Goal: Information Seeking & Learning: Find specific fact

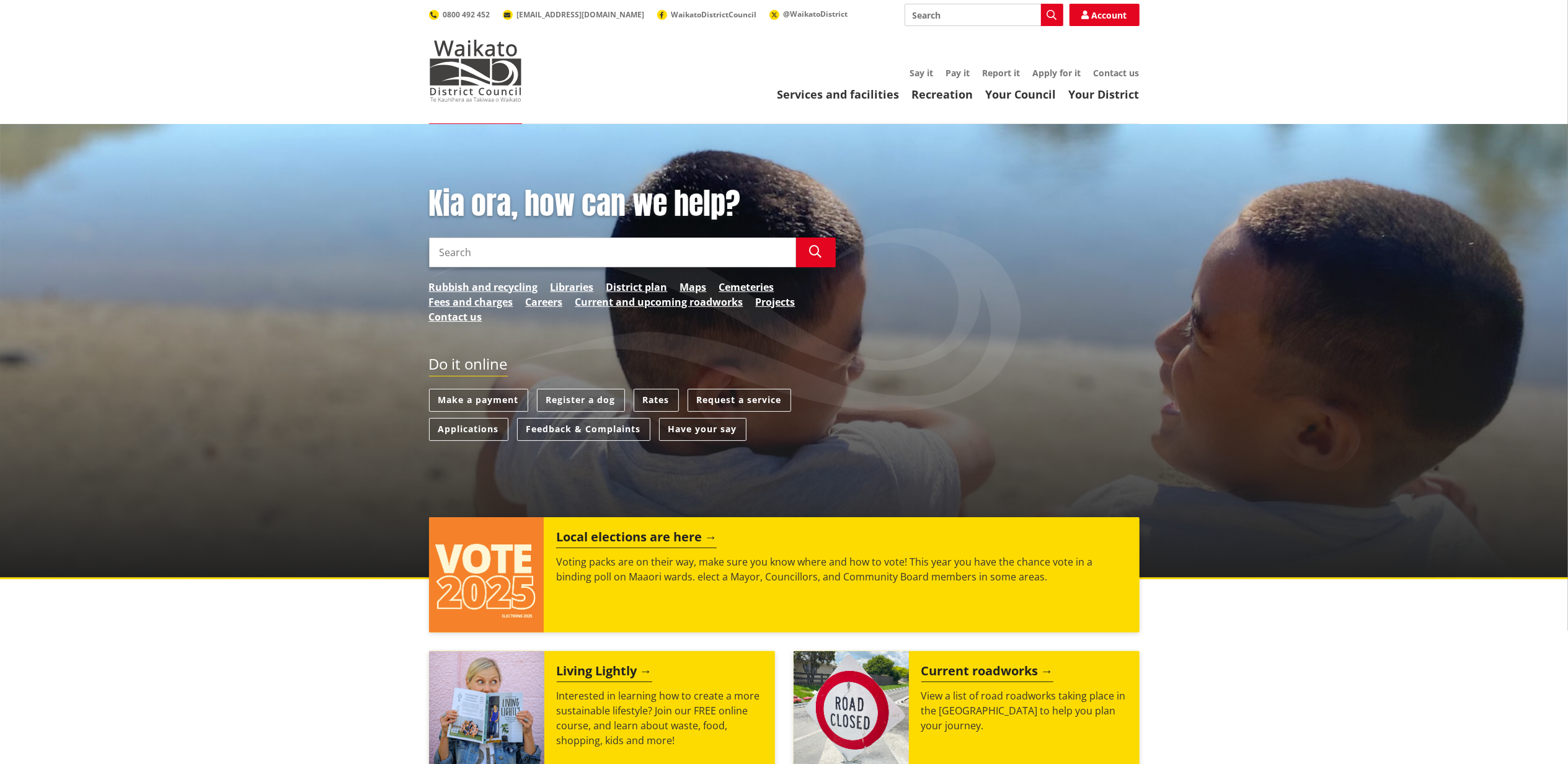
click at [361, 240] on div "Kia ora, how can we help? Search Search Rubbish and recycling Libraries Distric…" at bounding box center [784, 351] width 1568 height 455
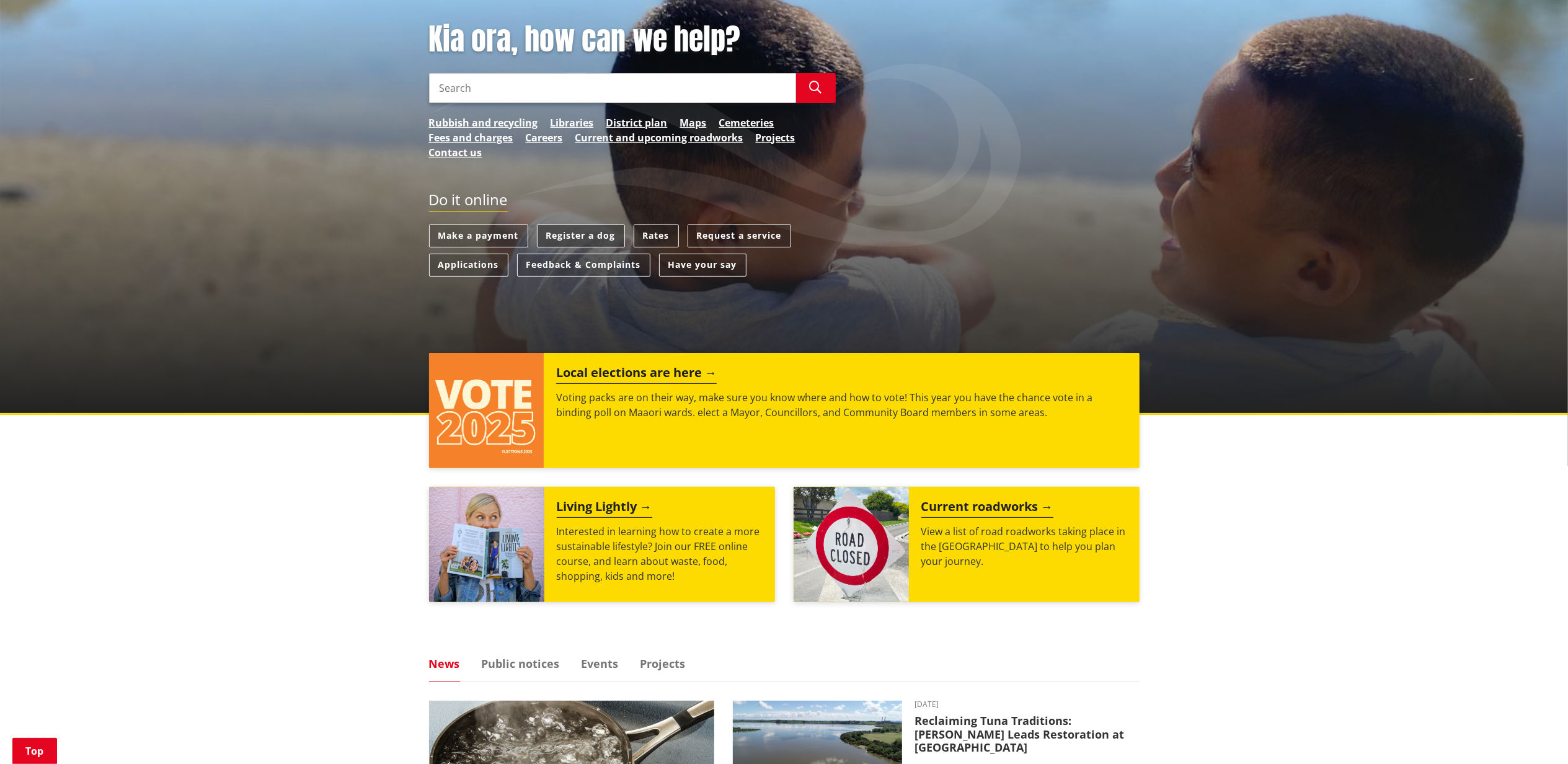
scroll to position [165, 0]
click at [660, 226] on link "Rates" at bounding box center [655, 235] width 45 height 23
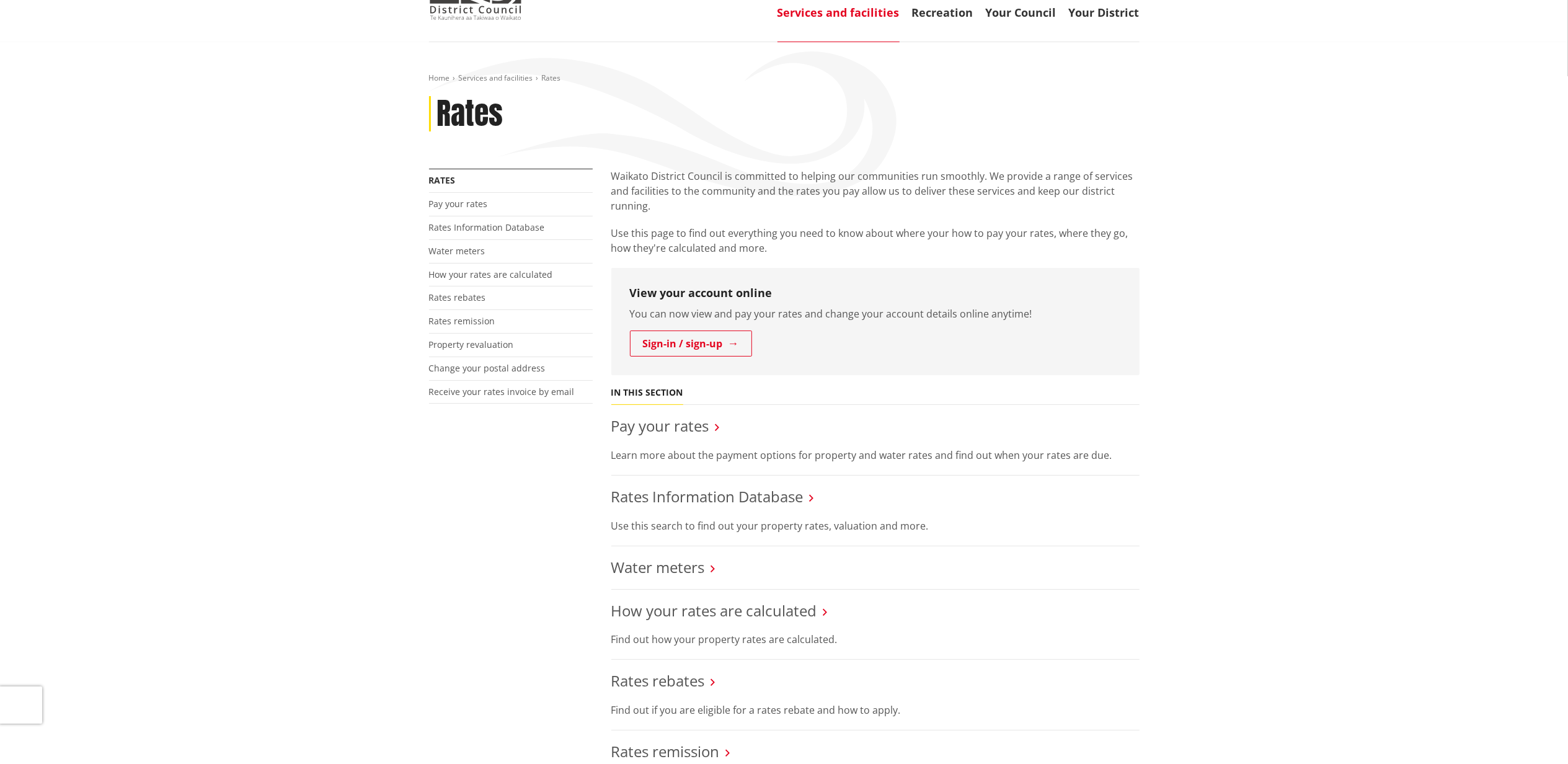
scroll to position [83, 0]
click at [722, 487] on link "Rates Information Database" at bounding box center [707, 495] width 192 height 21
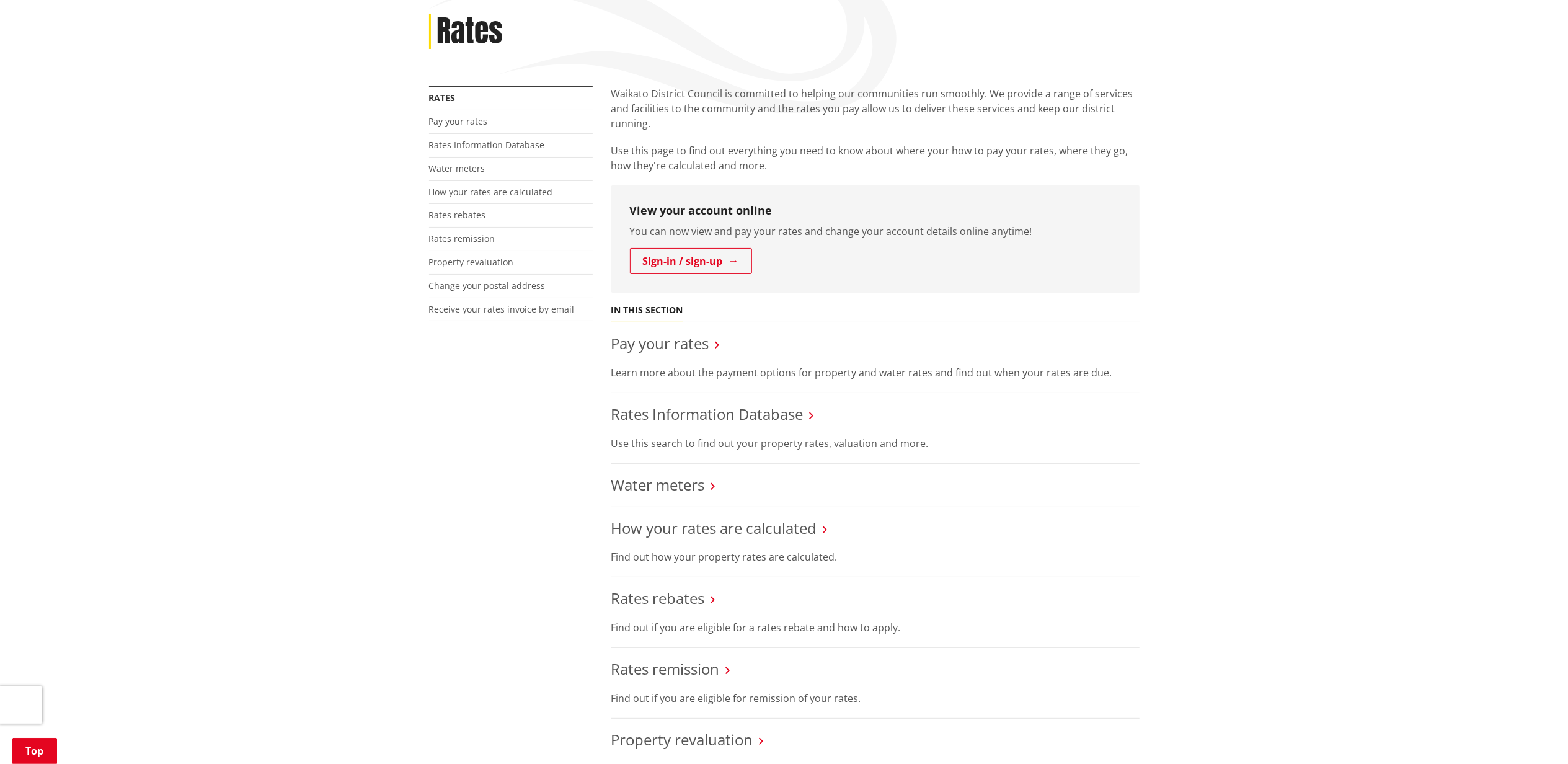
scroll to position [165, 0]
click at [719, 409] on link "Rates Information Database" at bounding box center [707, 413] width 192 height 21
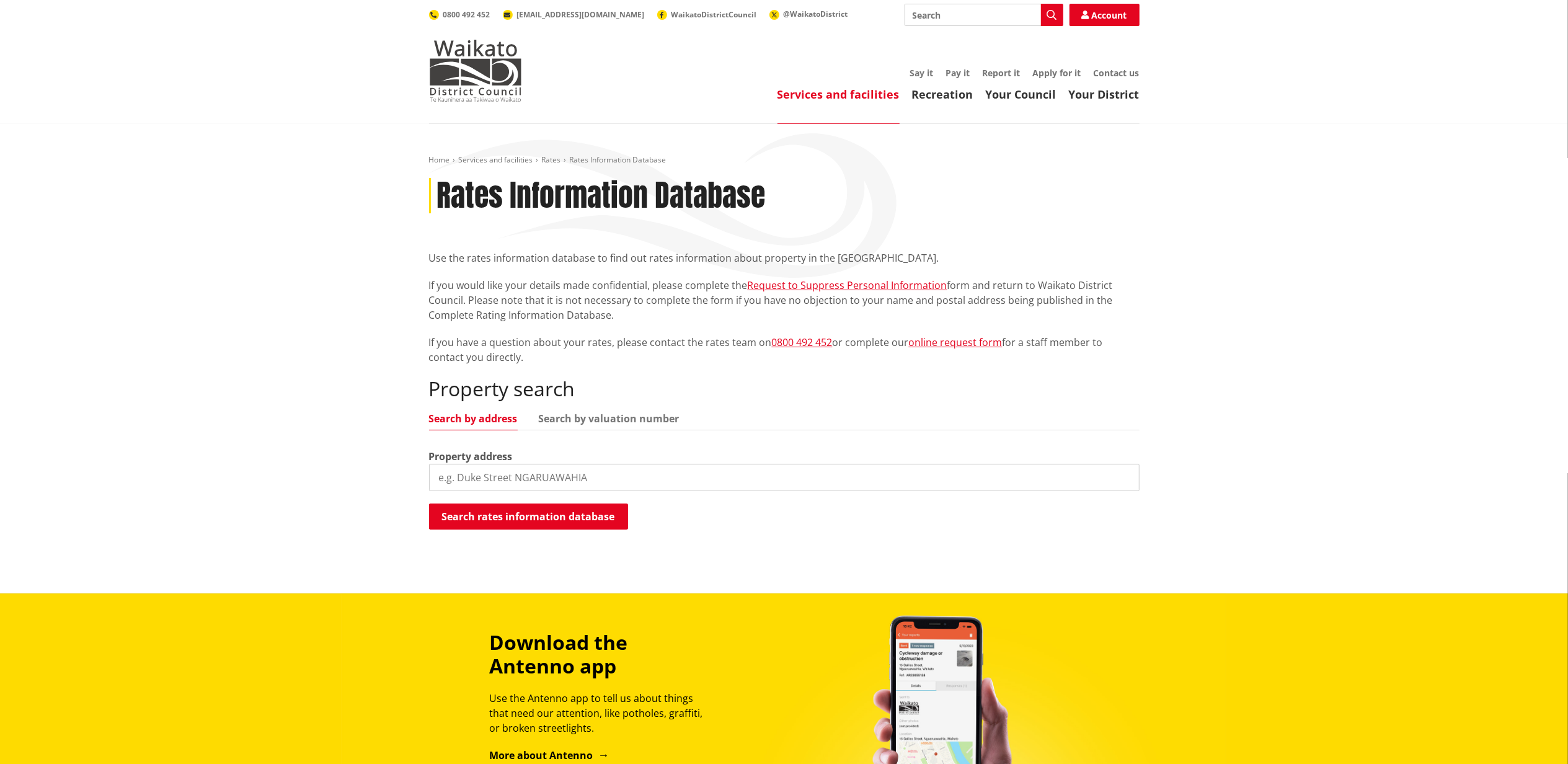
click at [510, 484] on input "search" at bounding box center [784, 477] width 710 height 27
type input "274 smith road"
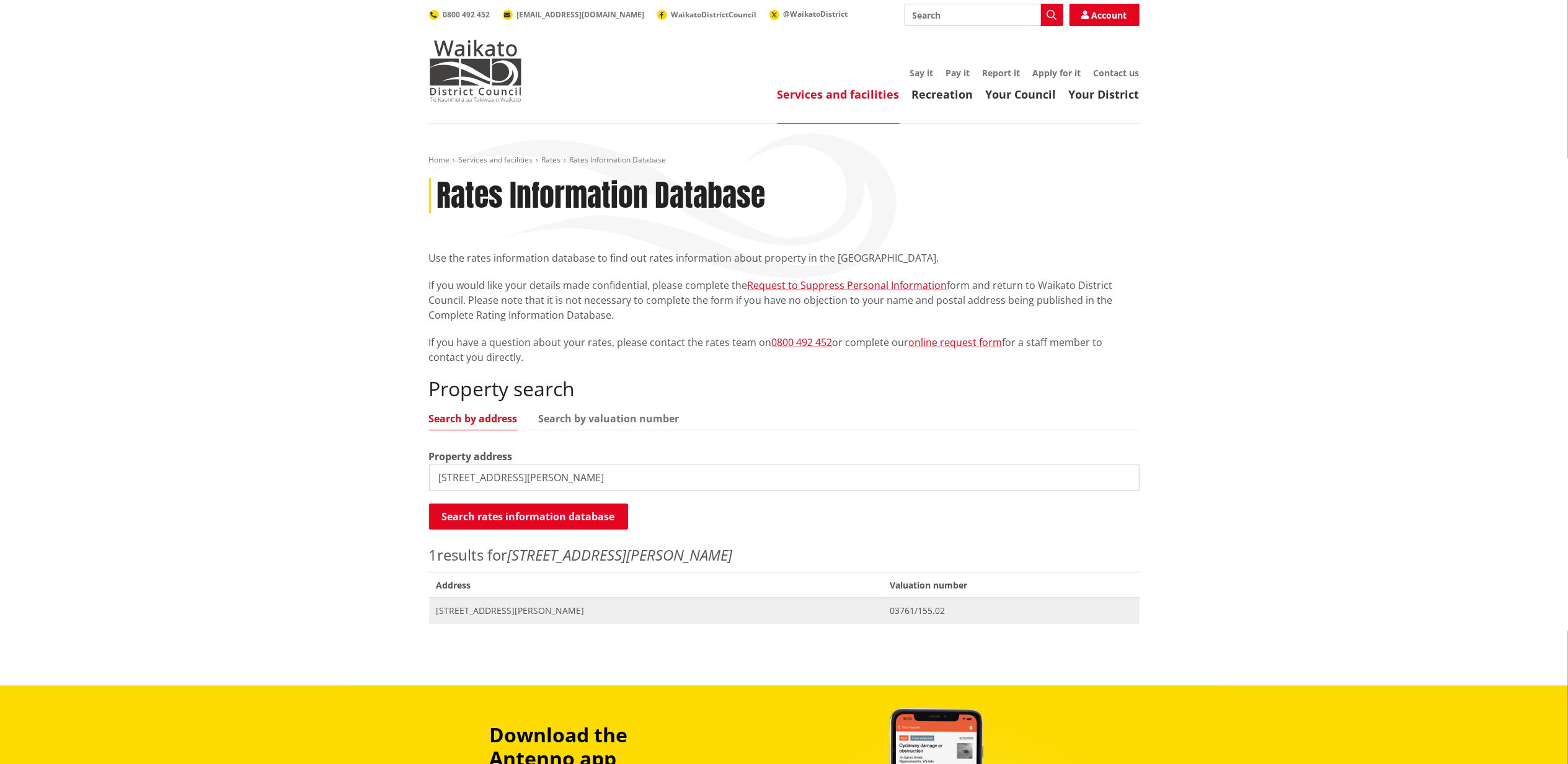
click at [528, 615] on span "274 Smith Road WAIUKU" at bounding box center [655, 611] width 439 height 12
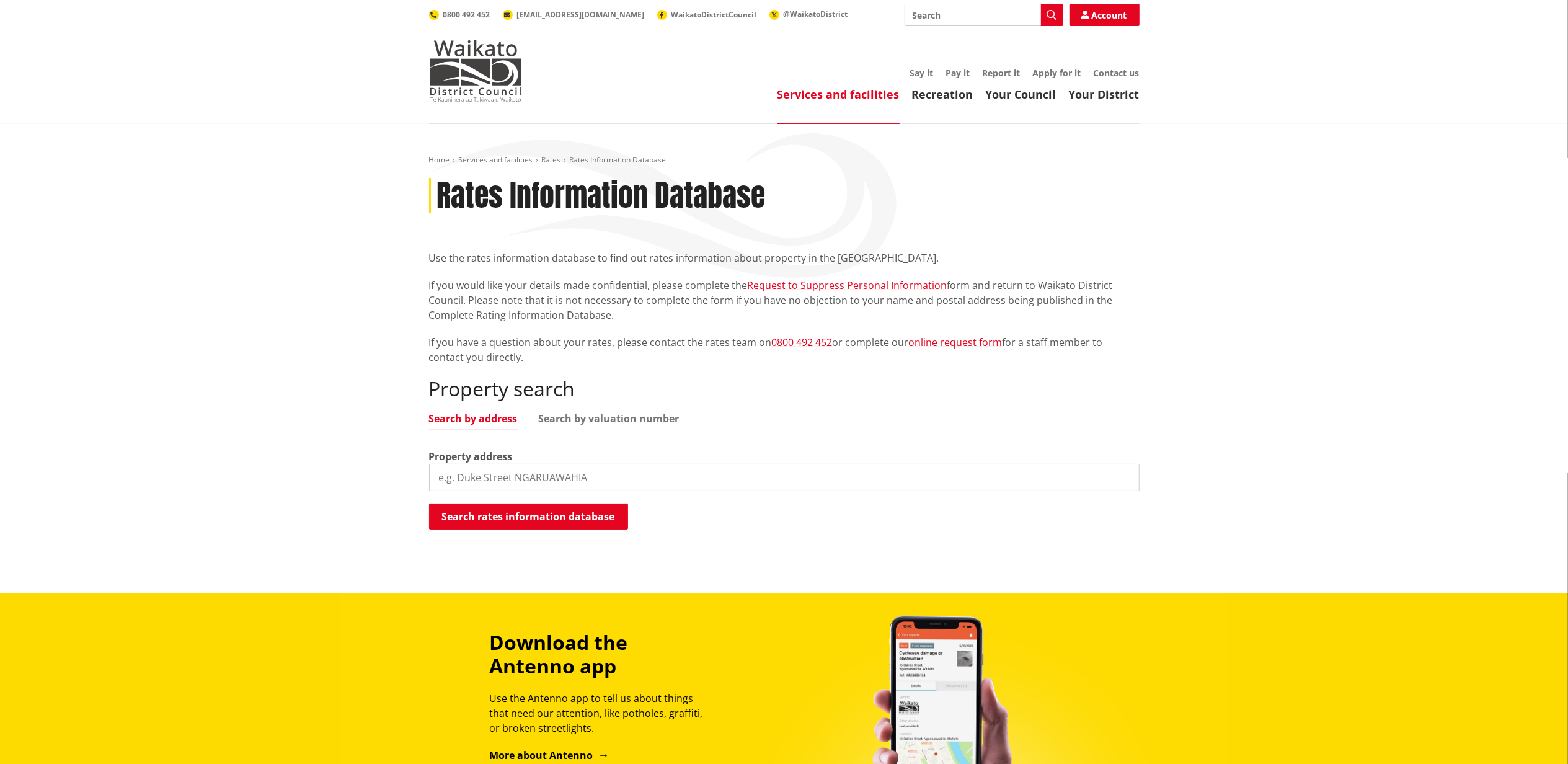
click at [574, 484] on input "search" at bounding box center [784, 477] width 710 height 27
type input "67 butchers bridge"
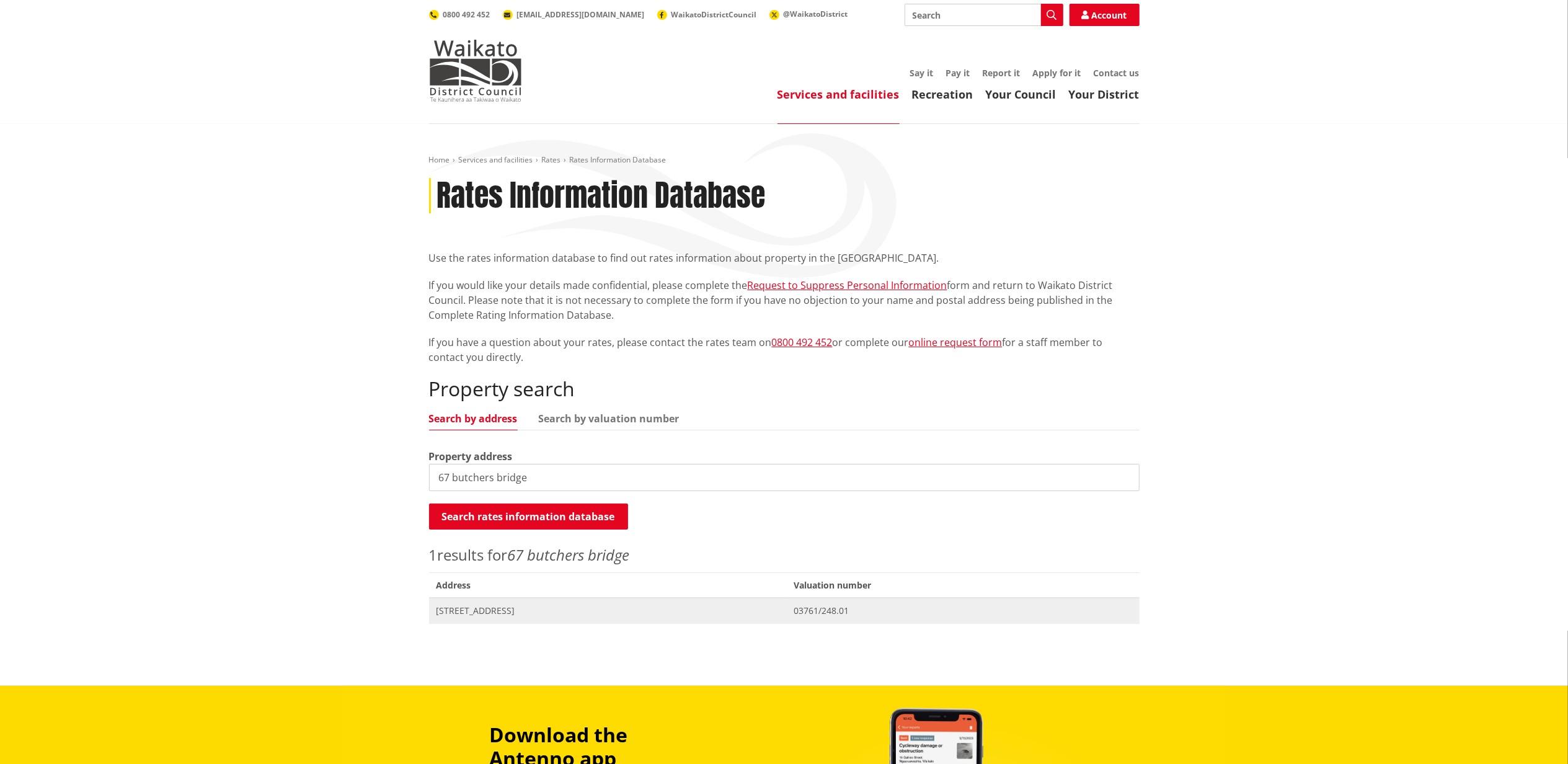
click at [546, 616] on span "[STREET_ADDRESS]" at bounding box center [608, 611] width 343 height 12
